Goal: Transaction & Acquisition: Obtain resource

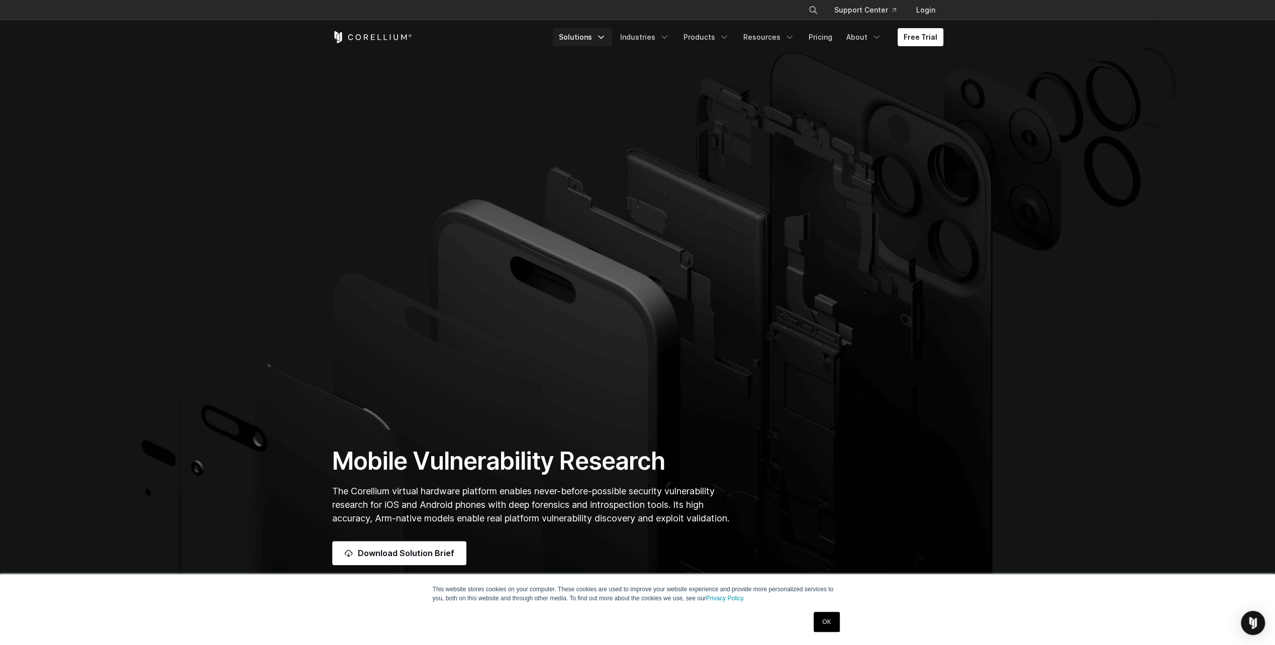
click at [599, 44] on link "Solutions" at bounding box center [582, 37] width 59 height 18
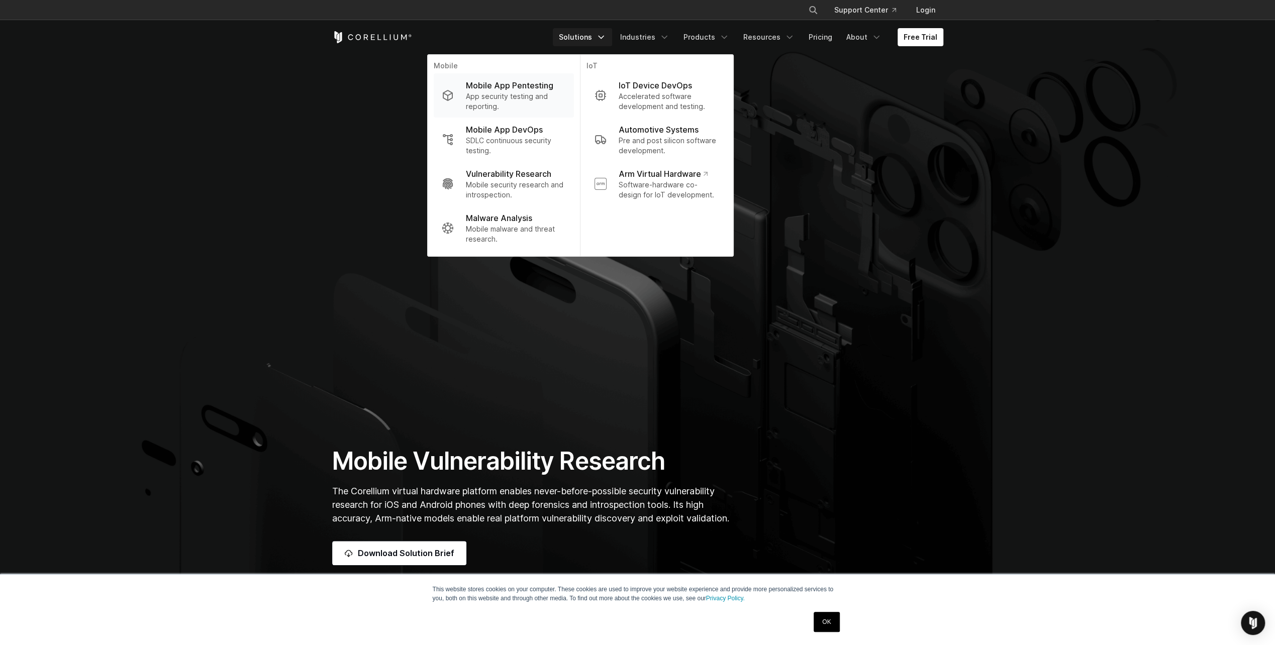
click at [573, 102] on link "Mobile App Pentesting App security testing and reporting." at bounding box center [503, 95] width 140 height 44
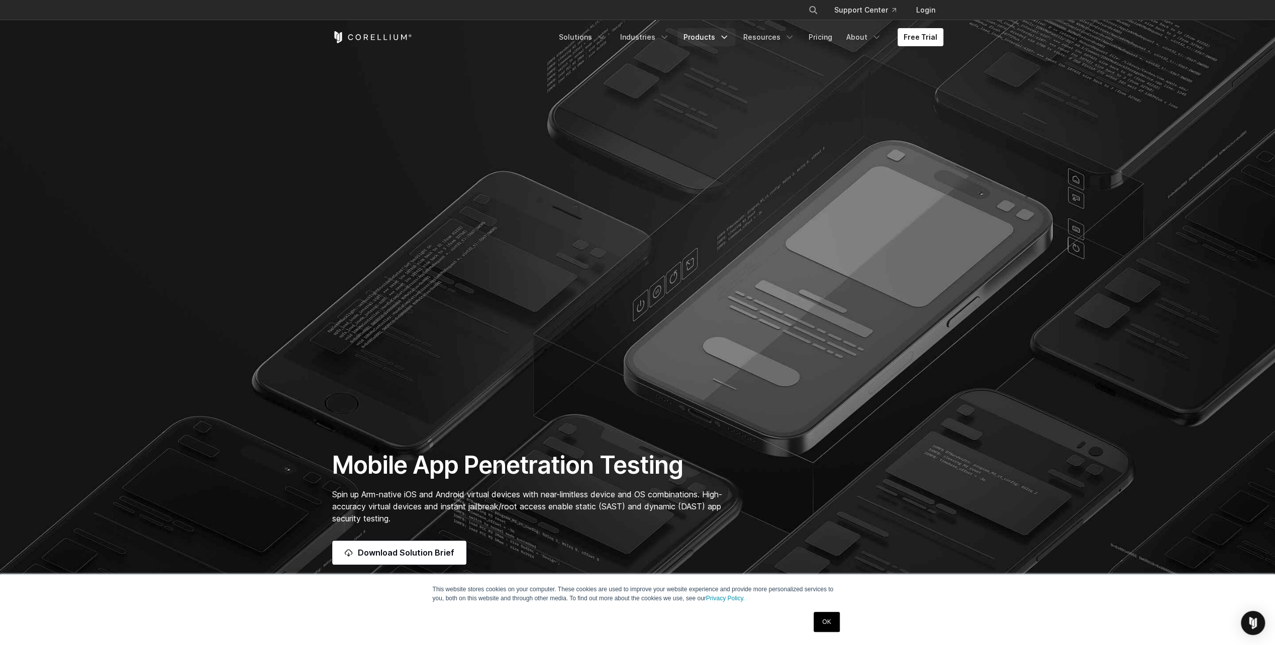
click at [687, 30] on link "Products" at bounding box center [706, 37] width 58 height 18
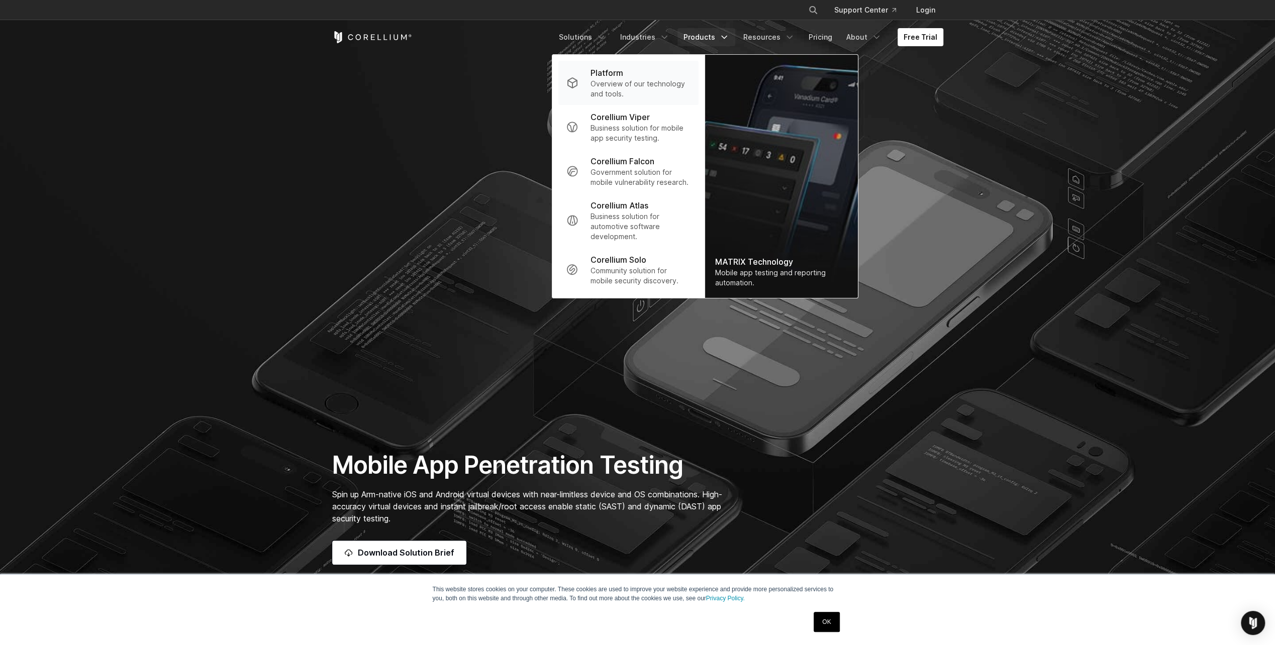
click at [665, 72] on div "Platform" at bounding box center [640, 73] width 100 height 12
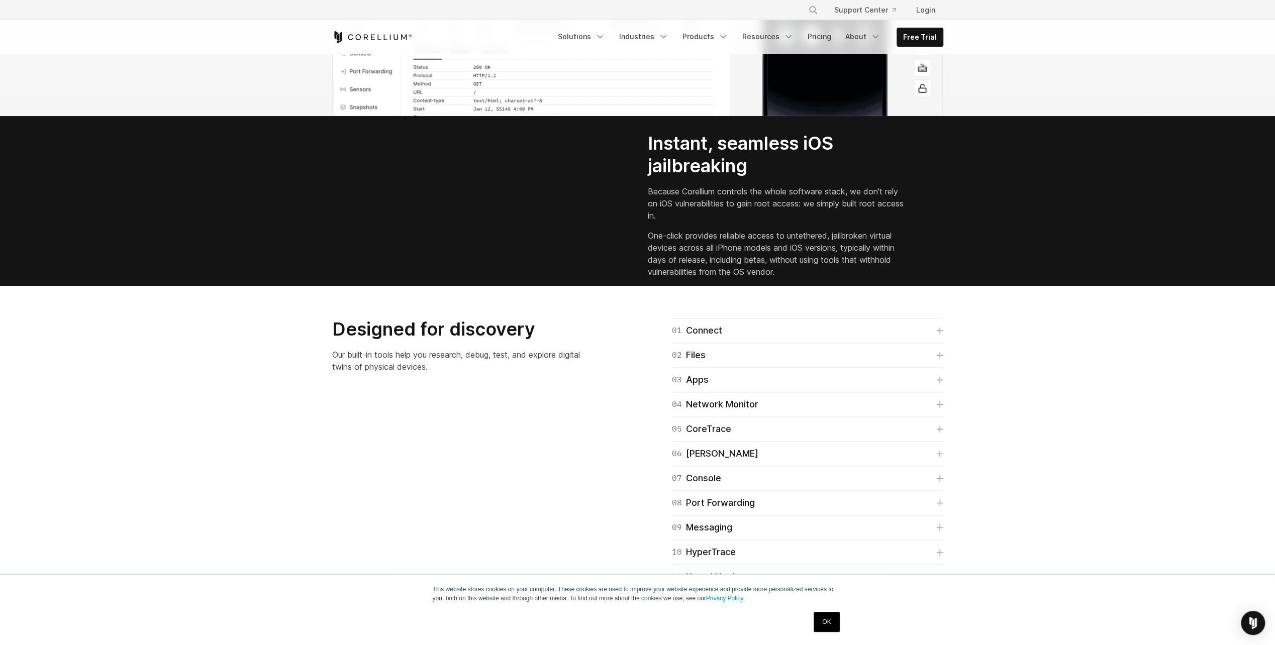
scroll to position [1356, 0]
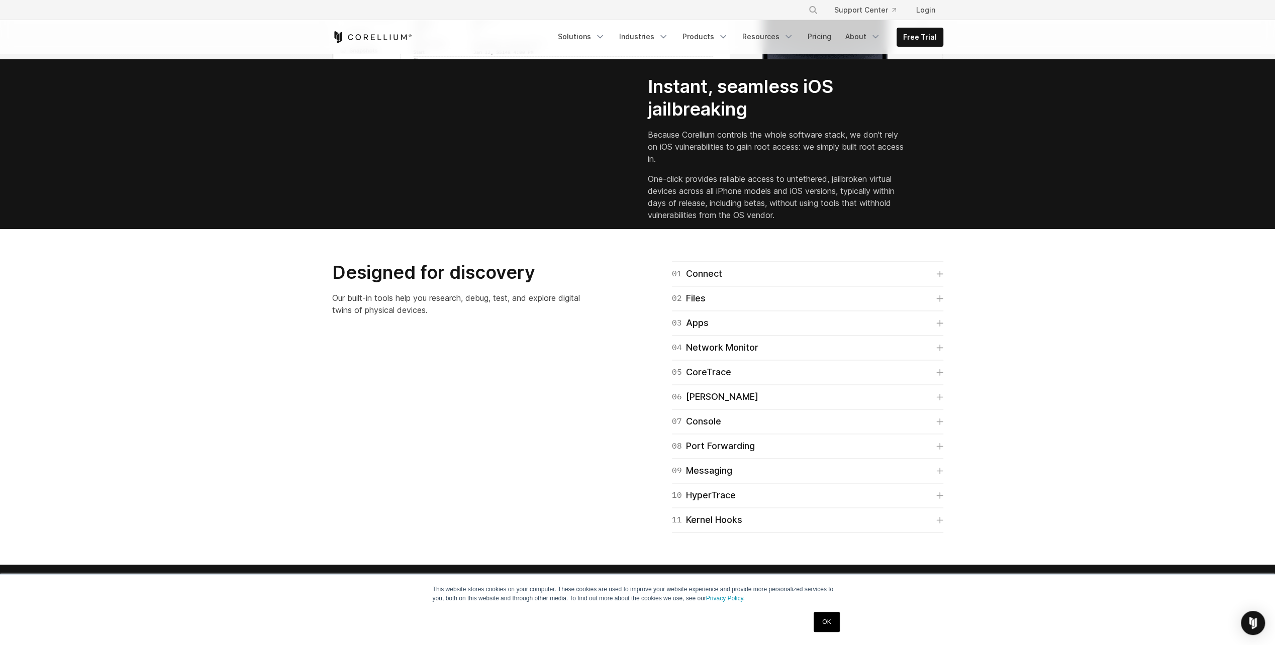
click at [644, 195] on div "Instant, seamless iOS jailbreaking Because Corellium controls the whole softwar…" at bounding box center [795, 152] width 315 height 154
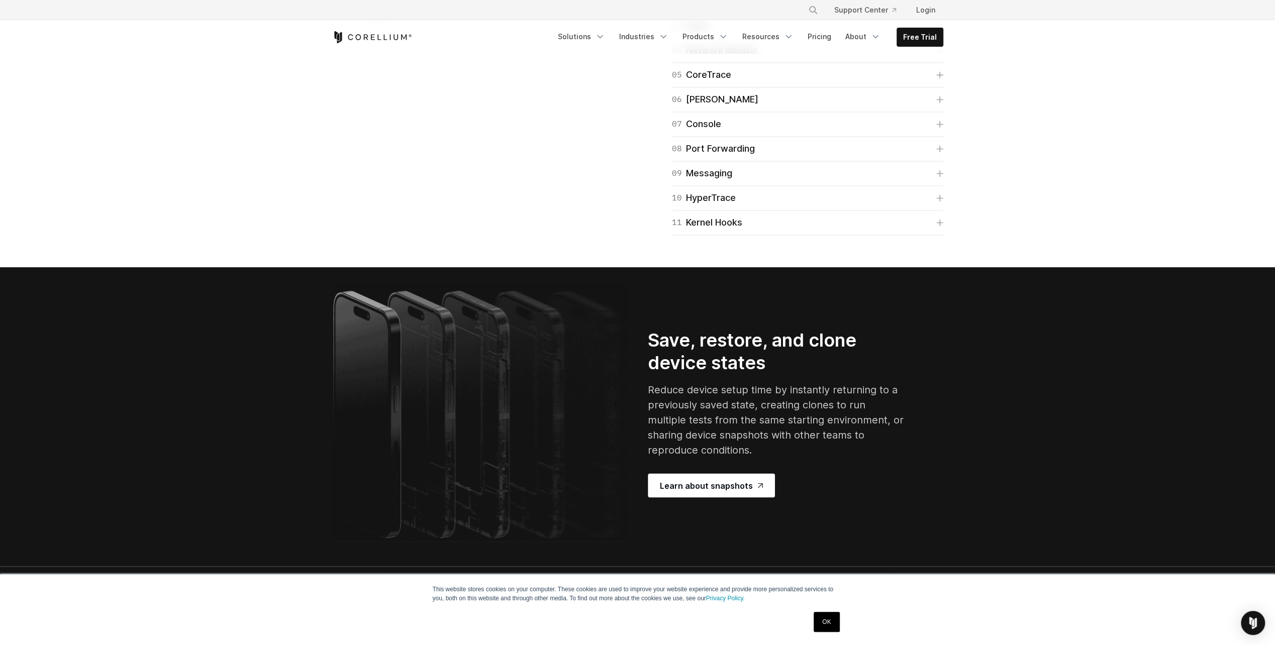
scroll to position [1658, 0]
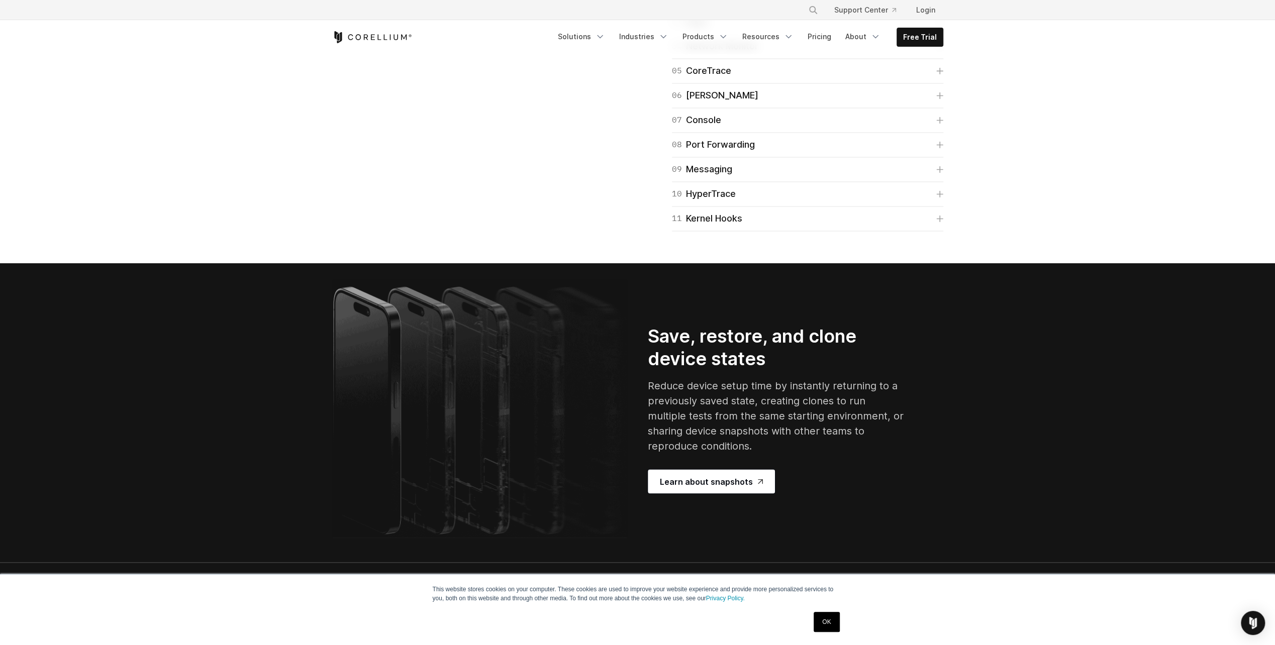
click at [700, 34] on div "03 Apps Manage and install apps from the UI, ADB or IDE. Load, launch, kill, an…" at bounding box center [807, 22] width 271 height 25
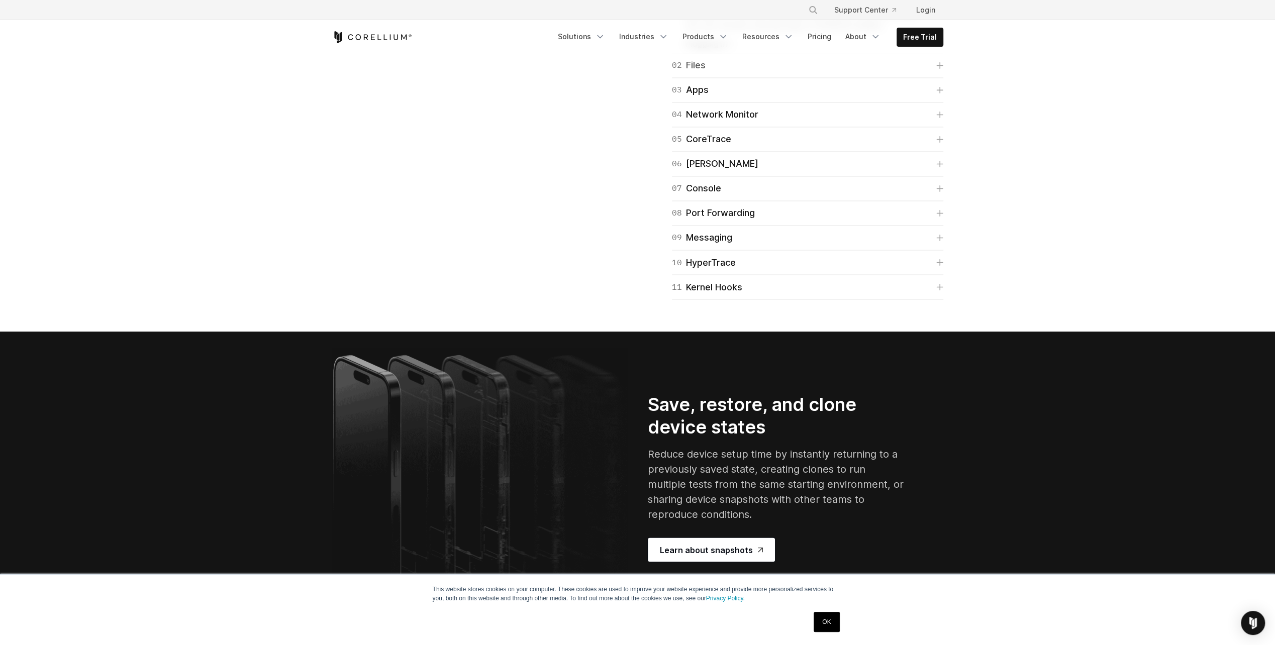
click at [690, 72] on div "02 Files" at bounding box center [689, 65] width 34 height 14
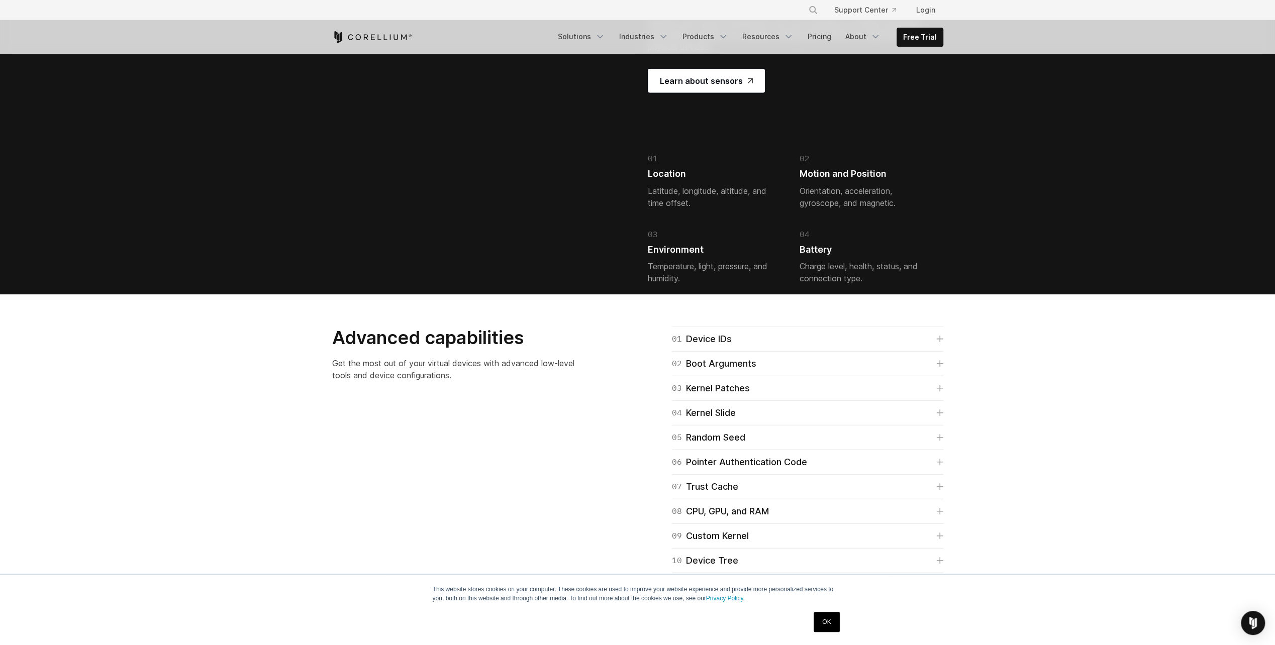
scroll to position [0, 0]
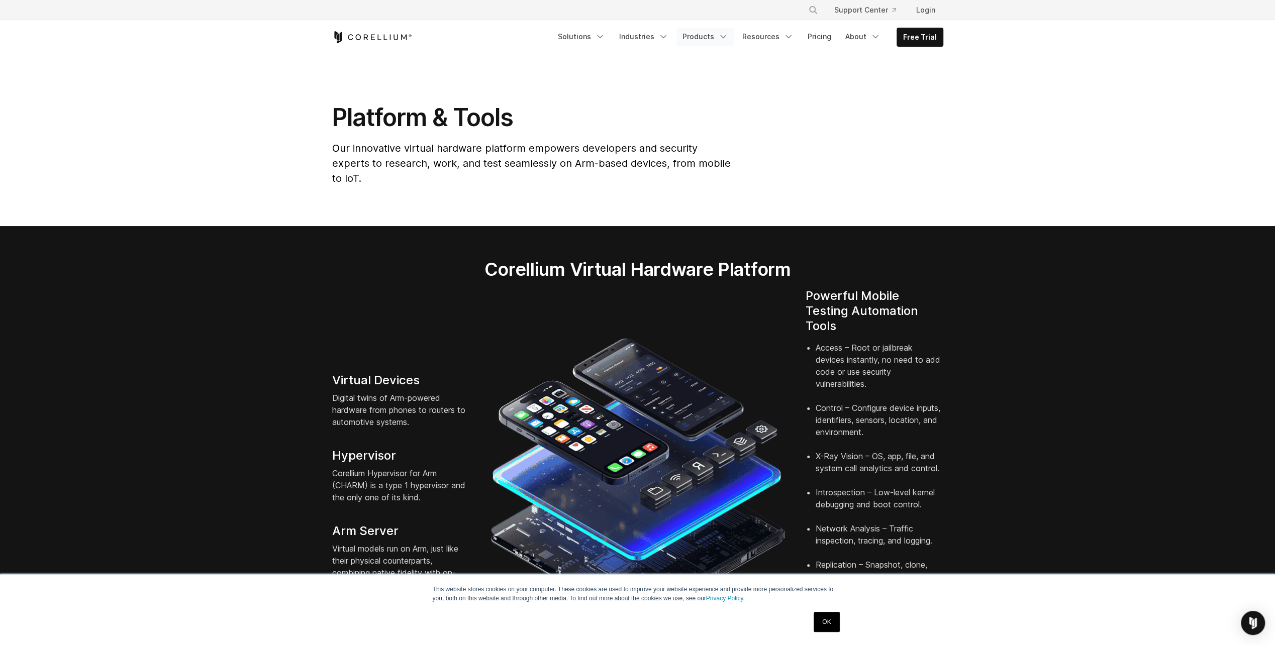
click at [707, 35] on link "Products" at bounding box center [705, 37] width 58 height 18
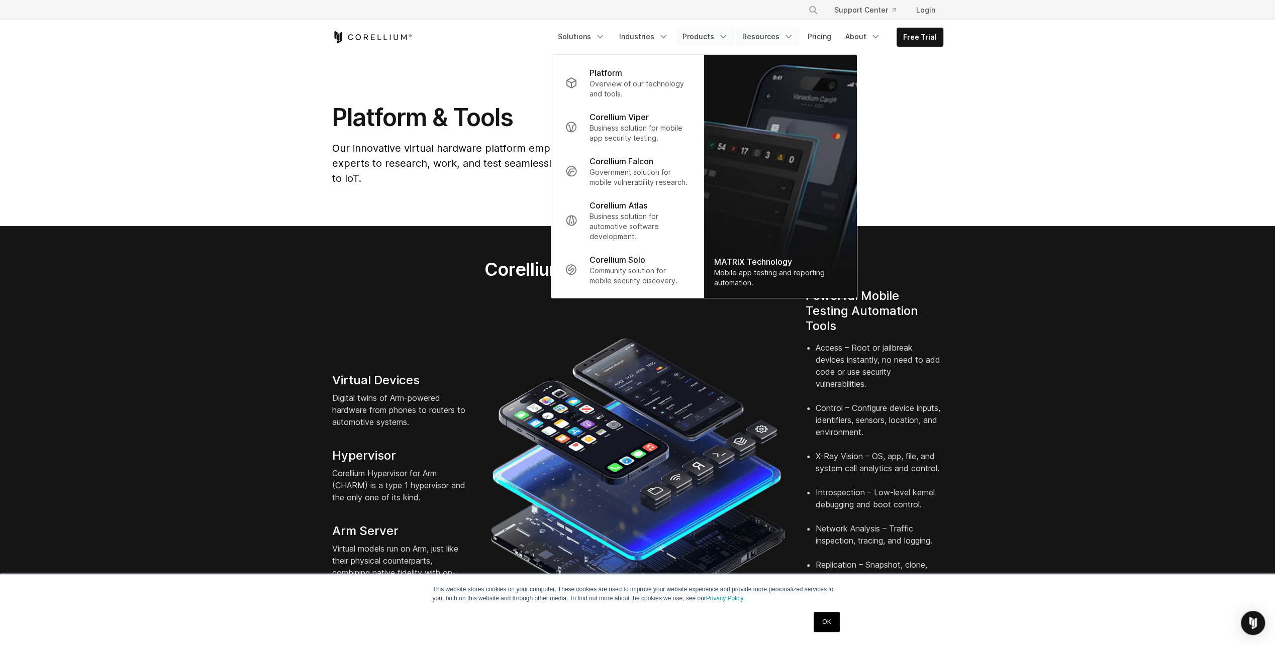
click at [796, 30] on link "Resources" at bounding box center [767, 37] width 63 height 18
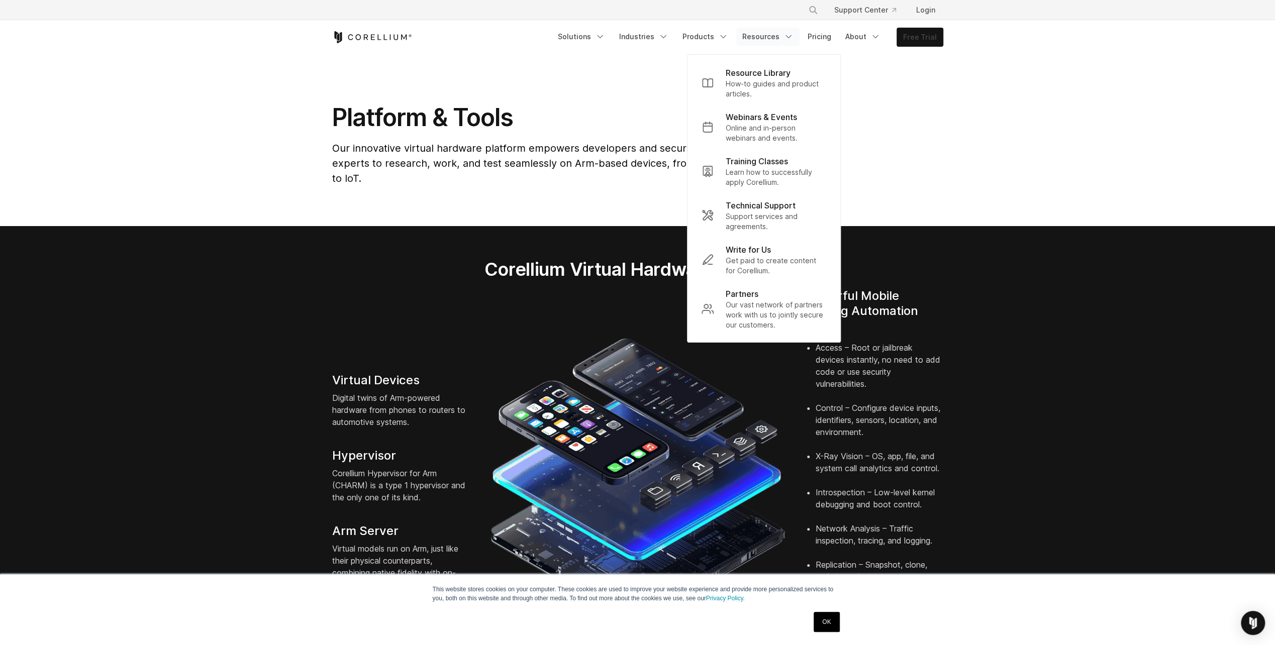
click at [917, 38] on link "Free Trial" at bounding box center [920, 37] width 46 height 18
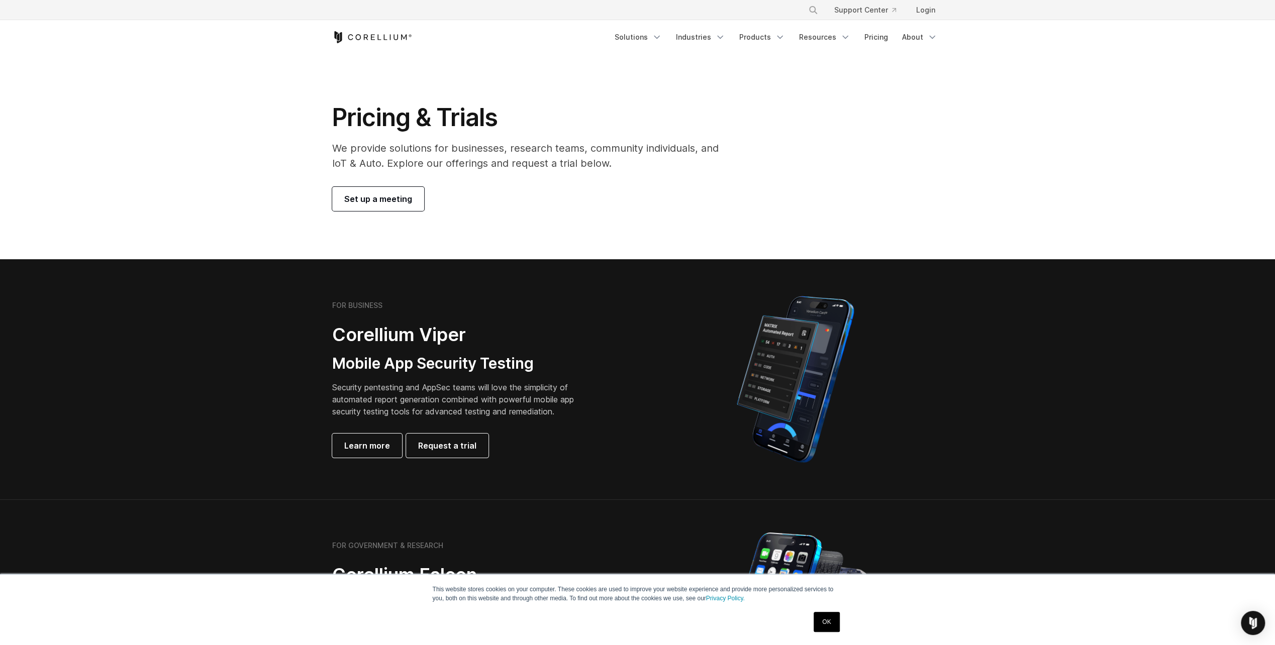
drag, startPoint x: 648, startPoint y: 162, endPoint x: 646, endPoint y: 178, distance: 16.7
click at [646, 178] on div "Pricing & Trials We provide solutions for businesses, research teams, community…" at bounding box center [532, 156] width 420 height 109
click at [438, 215] on section "Pricing & Trials We provide solutions for businesses, research teams, community…" at bounding box center [637, 156] width 1275 height 205
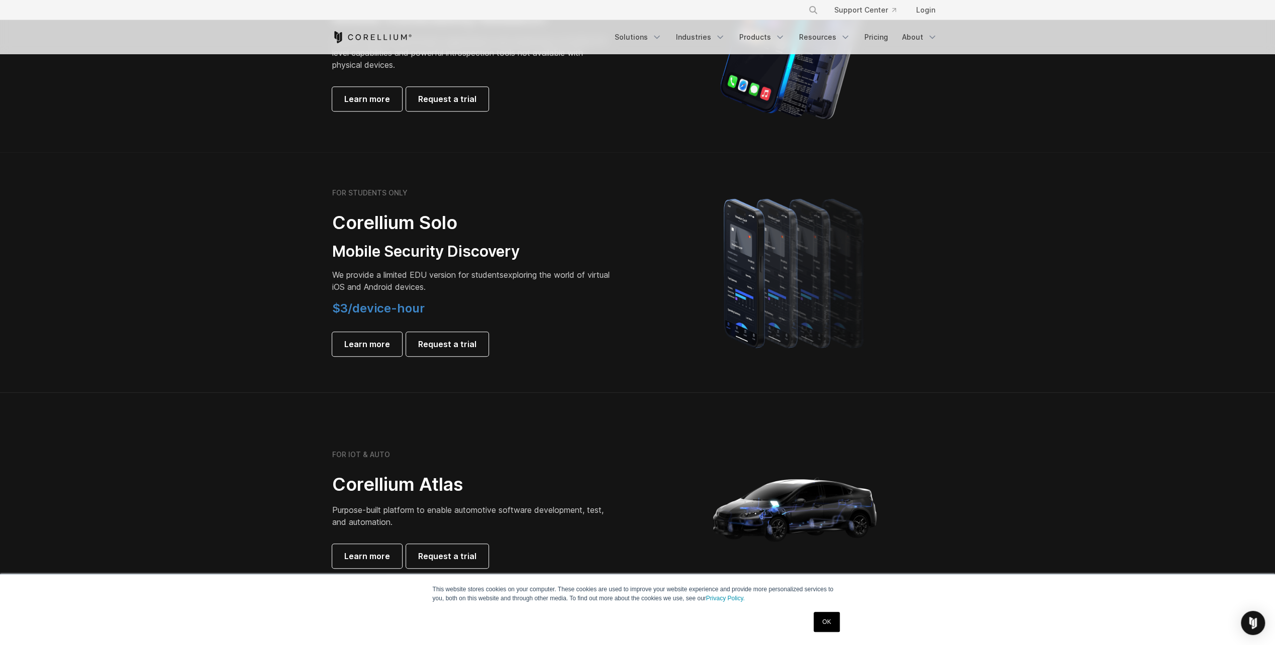
scroll to position [603, 0]
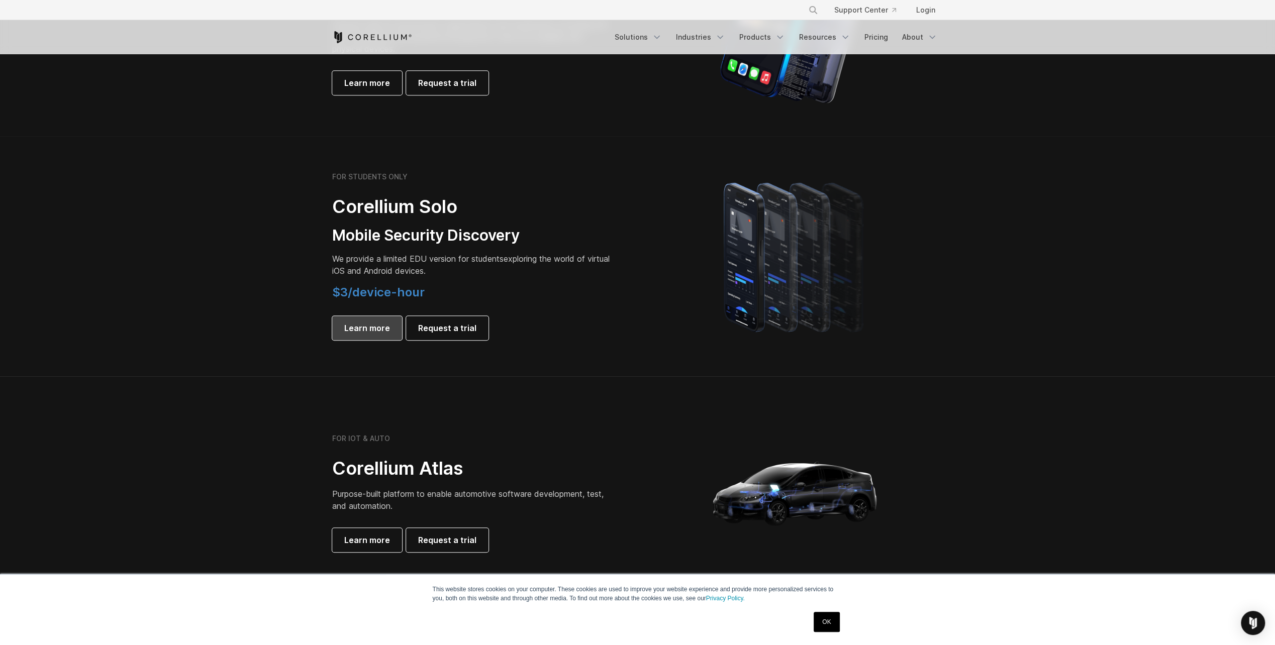
click at [379, 339] on link "Learn more" at bounding box center [367, 328] width 70 height 24
drag, startPoint x: 471, startPoint y: 274, endPoint x: 538, endPoint y: 267, distance: 67.2
click at [538, 267] on p "We provide a limited EDU version for students exploring the world of virtual iO…" at bounding box center [472, 265] width 281 height 24
click at [388, 336] on link "Learn more" at bounding box center [367, 328] width 70 height 24
click at [460, 325] on span "Request a trial" at bounding box center [447, 328] width 58 height 12
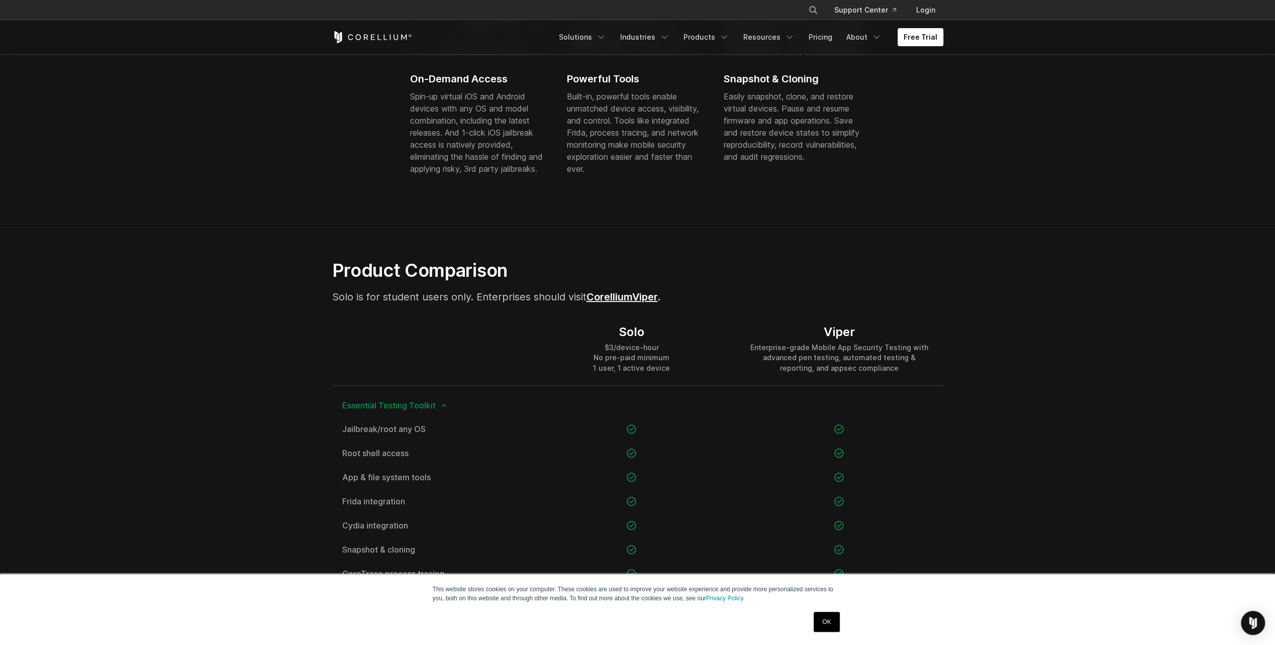
scroll to position [653, 0]
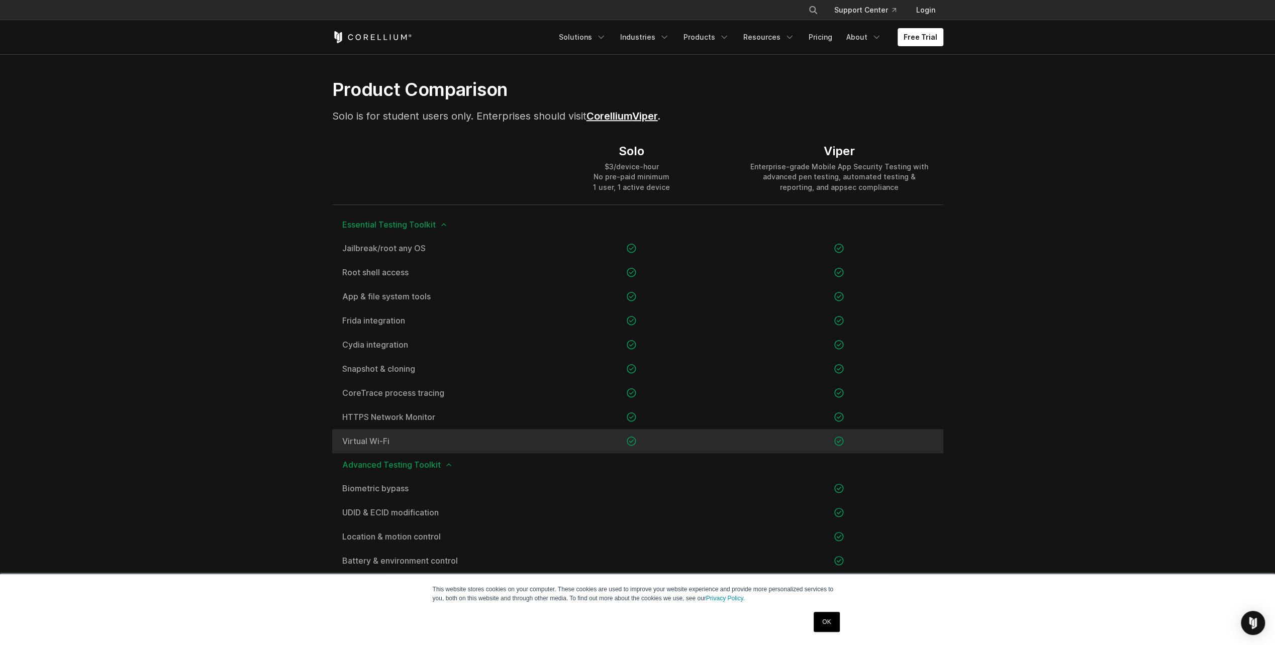
drag, startPoint x: 328, startPoint y: 247, endPoint x: 437, endPoint y: 440, distance: 221.4
click at [437, 440] on div "Solo $3/device-hour No pre-paid minimum 1 user, 1 active device Viper Enterpris…" at bounding box center [637, 610] width 631 height 956
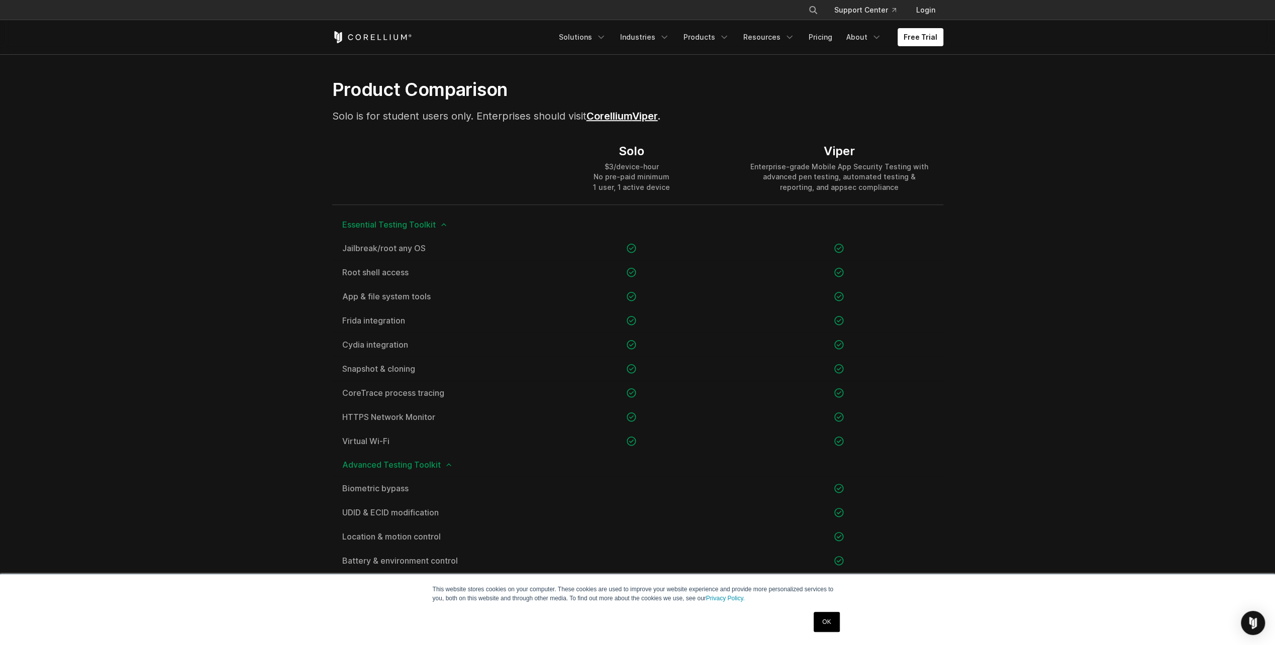
drag, startPoint x: 437, startPoint y: 440, endPoint x: 282, endPoint y: 412, distance: 157.1
click at [282, 412] on section "Product Comparison Solo is for student users only. Enterprises should visit Cor…" at bounding box center [637, 578] width 1275 height 1065
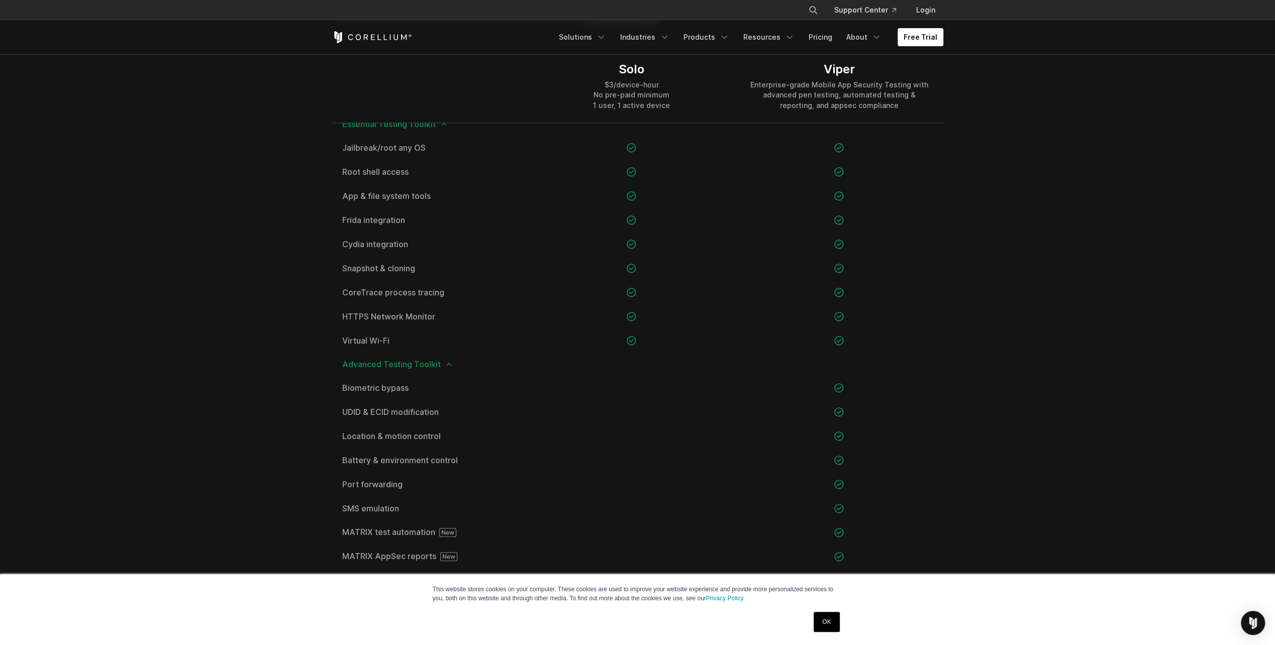
click at [291, 381] on section "Product Comparison Solo is for student users only. Enterprises should visit Cor…" at bounding box center [637, 478] width 1275 height 1065
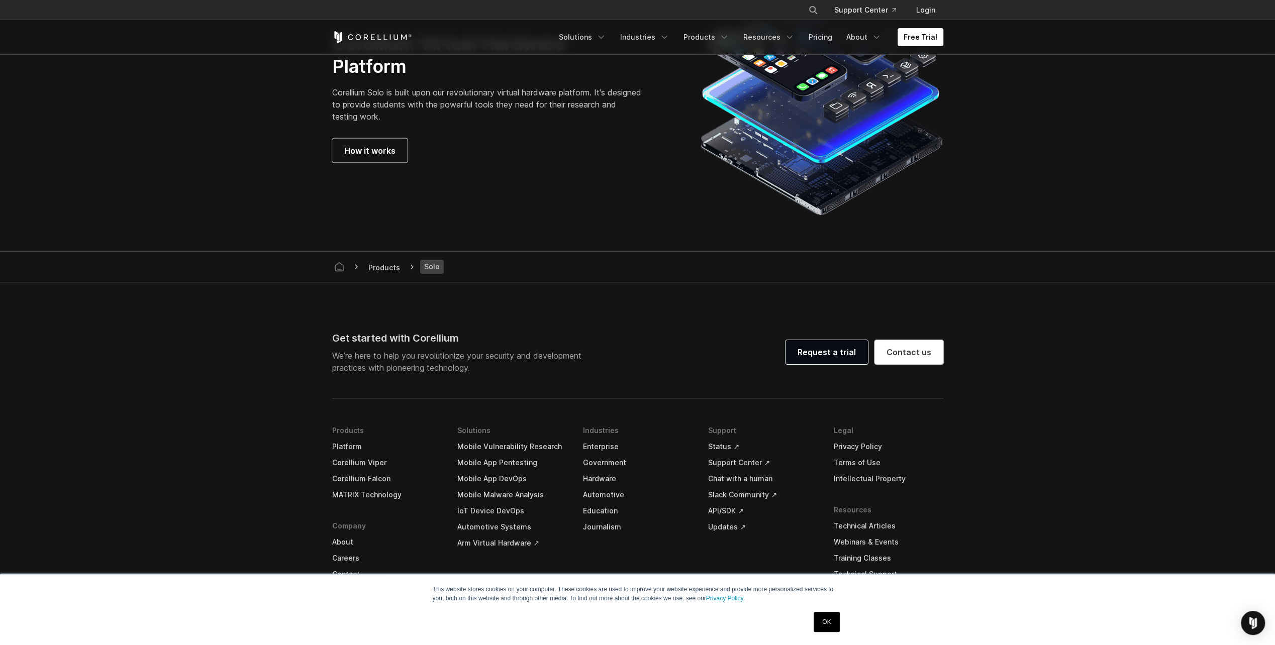
scroll to position [1897, 0]
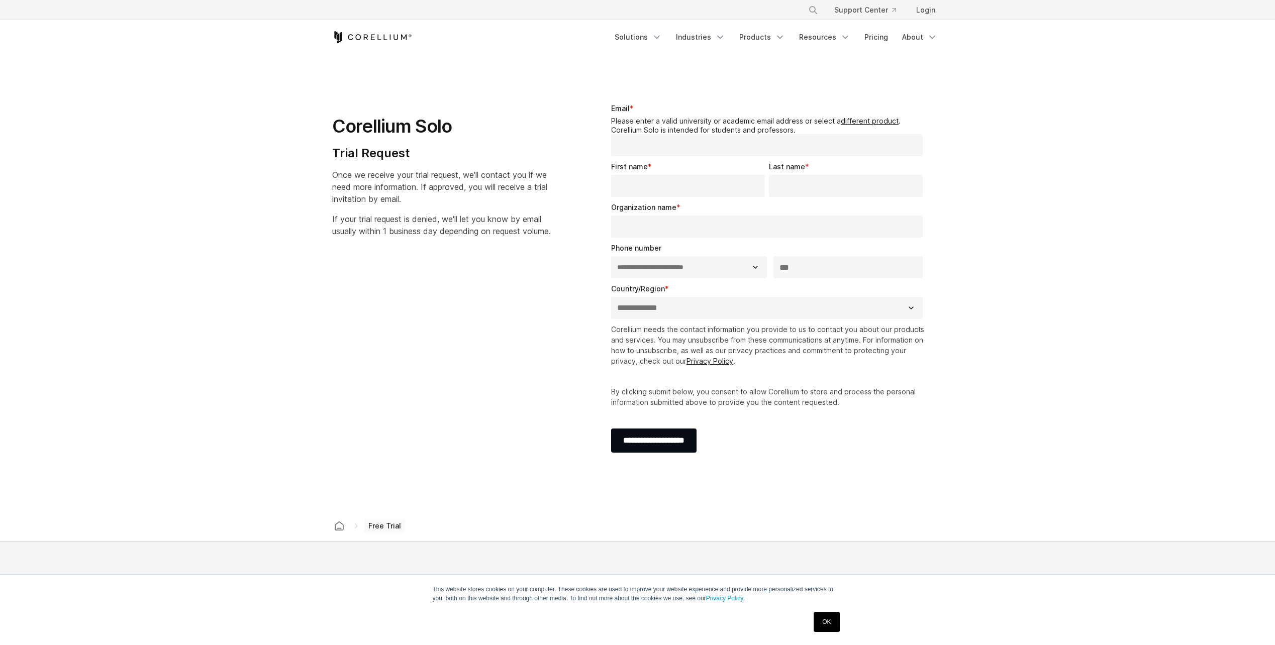
select select "**"
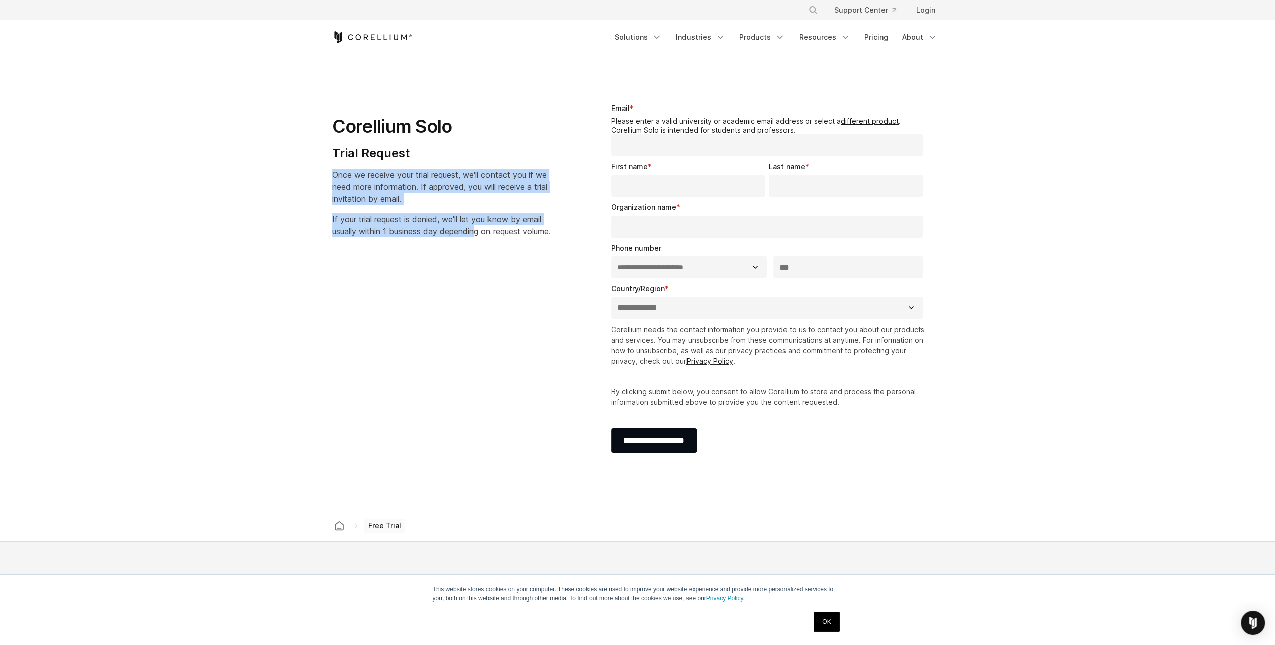
drag, startPoint x: 481, startPoint y: 226, endPoint x: 488, endPoint y: 153, distance: 73.6
click at [488, 153] on div "Corellium Solo Trial Request Once we receive your trial request, we'll contact …" at bounding box center [453, 166] width 243 height 142
click at [436, 230] on span "If your trial request is denied, we'll let you know by email usually within 1 b…" at bounding box center [441, 225] width 219 height 22
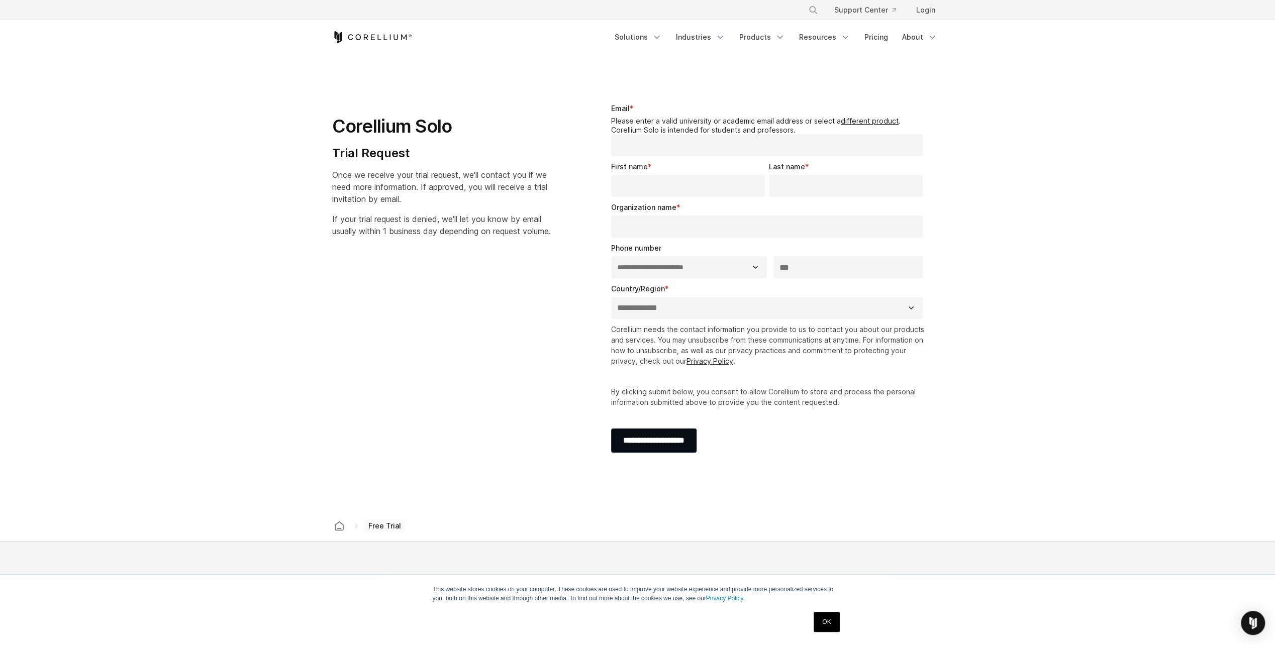
drag, startPoint x: 436, startPoint y: 246, endPoint x: 487, endPoint y: 243, distance: 51.3
click at [487, 237] on p "If your trial request is denied, we'll let you know by email usually within 1 b…" at bounding box center [441, 225] width 219 height 24
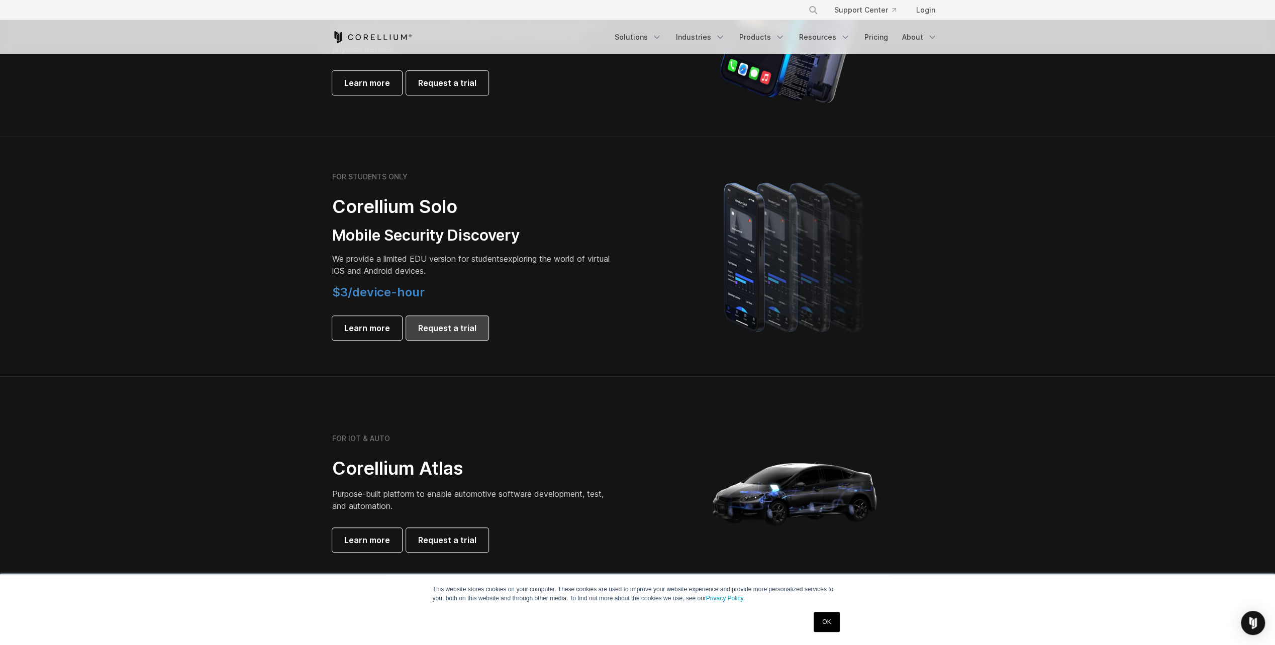
click at [466, 329] on span "Request a trial" at bounding box center [447, 328] width 58 height 12
click at [512, 288] on h4 "$3/device-hour" at bounding box center [472, 292] width 281 height 15
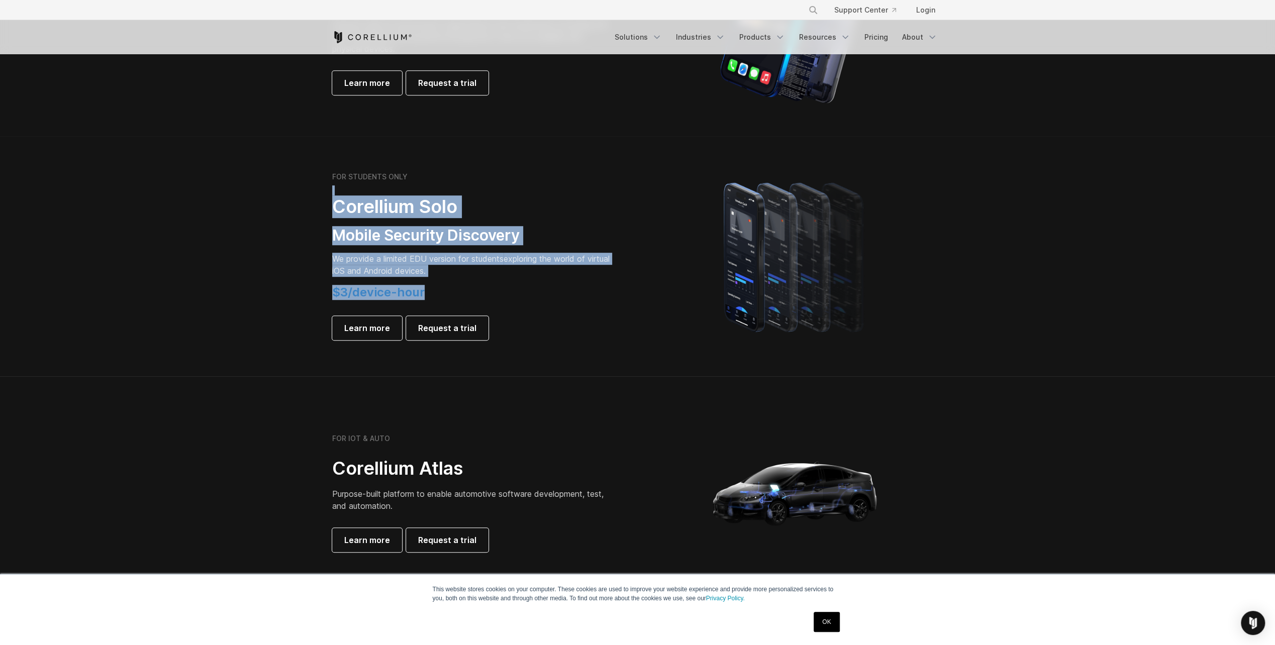
drag, startPoint x: 485, startPoint y: 268, endPoint x: 495, endPoint y: 174, distance: 95.0
click at [495, 174] on div "FOR STUDENTS ONLY Corellium Solo Mobile Security Discovery We provide a limited…" at bounding box center [472, 256] width 281 height 168
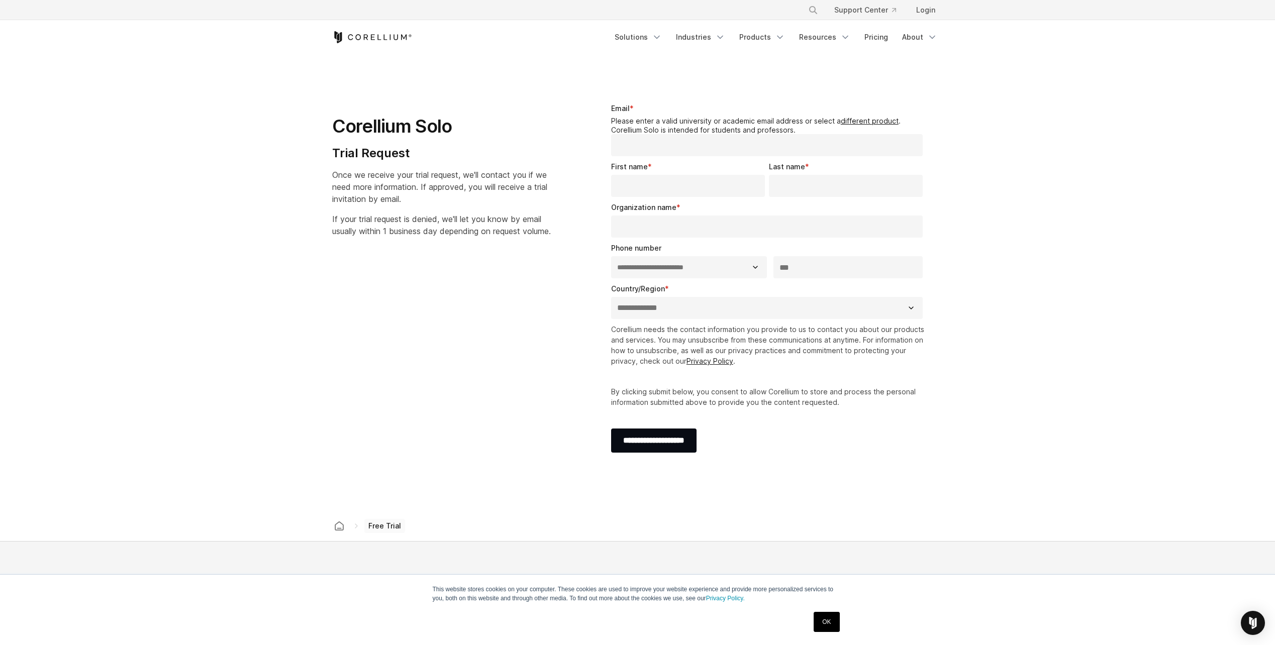
select select "**"
click at [691, 312] on select "**********" at bounding box center [767, 308] width 312 height 22
select select "**********"
click at [611, 297] on select "**********" at bounding box center [767, 308] width 312 height 22
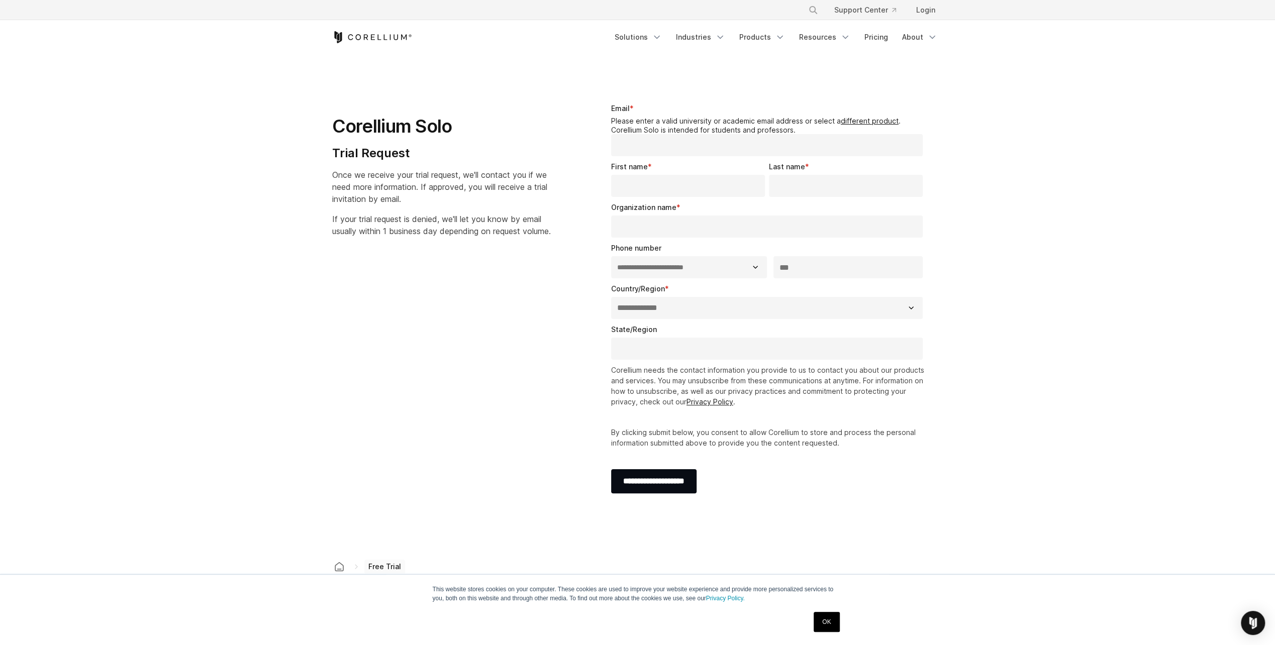
click at [651, 350] on input "State/Region" at bounding box center [767, 349] width 312 height 22
click at [566, 351] on div "**********" at bounding box center [637, 303] width 631 height 433
